Goal: Task Accomplishment & Management: Manage account settings

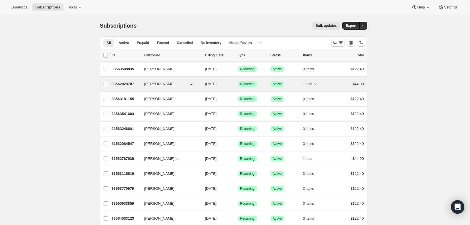
click at [151, 83] on span "[PERSON_NAME]" at bounding box center [160, 84] width 30 height 6
click at [132, 82] on p "33562820707" at bounding box center [126, 84] width 28 height 6
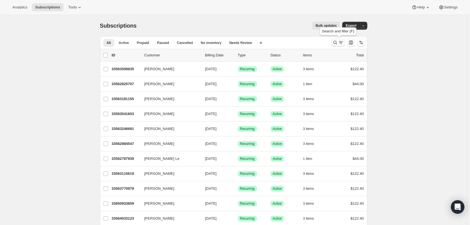
click at [336, 42] on icon "Search and filter results" at bounding box center [336, 43] width 6 height 6
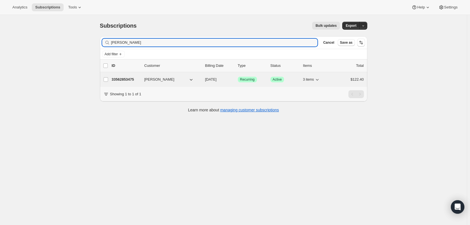
type input "[PERSON_NAME]"
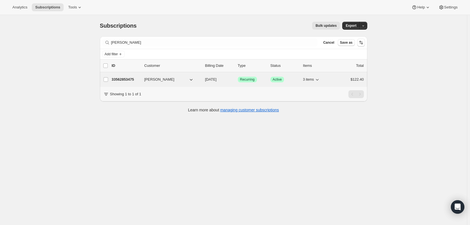
click at [158, 79] on span "[PERSON_NAME]" at bounding box center [160, 80] width 30 height 6
click at [126, 78] on p "33562853475" at bounding box center [126, 80] width 28 height 6
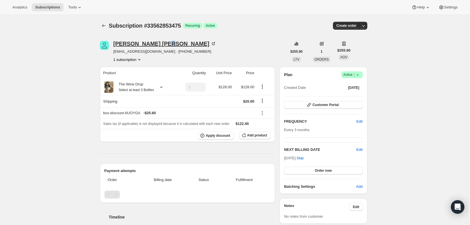
click at [148, 43] on div "[PERSON_NAME]" at bounding box center [165, 44] width 103 height 6
click at [342, 106] on button "Customer Portal" at bounding box center [323, 105] width 79 height 8
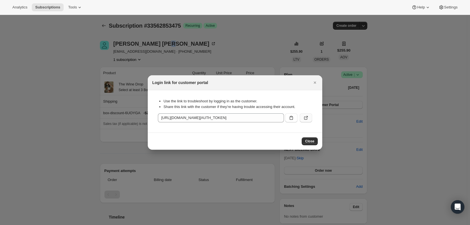
click at [305, 118] on icon ":rou:" at bounding box center [306, 117] width 3 height 3
click at [310, 141] on span "Close" at bounding box center [309, 141] width 9 height 5
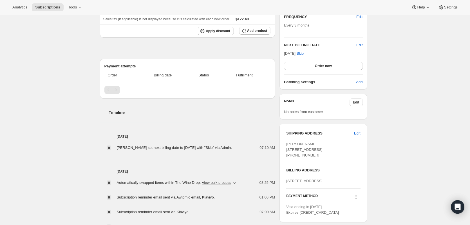
scroll to position [113, 0]
